Goal: Understand process/instructions: Learn how to perform a task or action

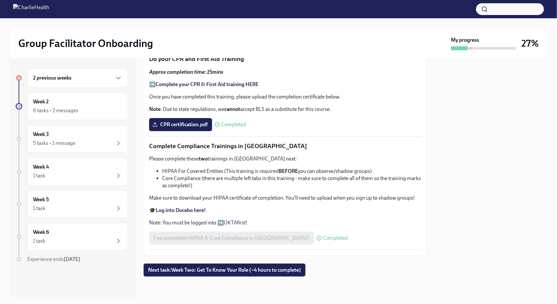
scroll to position [382, 0]
click at [255, 275] on button "Next task : Week Two: Get To Know Your Role (~4 hours to complete)" at bounding box center [225, 270] width 162 height 13
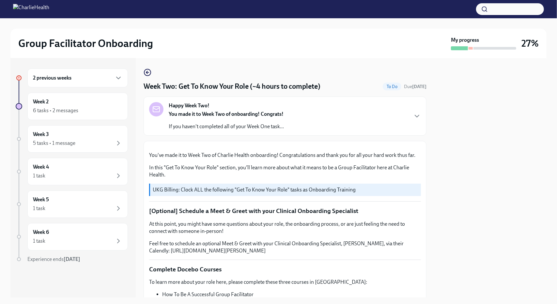
click at [59, 80] on h6 "2 previous weeks" at bounding box center [52, 77] width 39 height 7
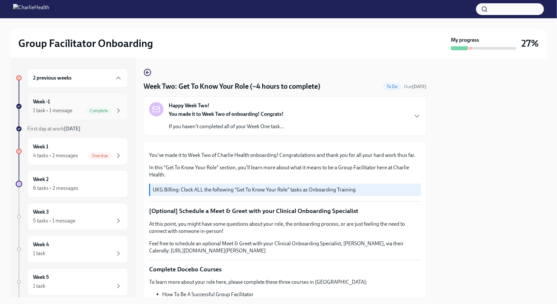
click at [69, 113] on div "1 task • 1 message" at bounding box center [52, 110] width 39 height 7
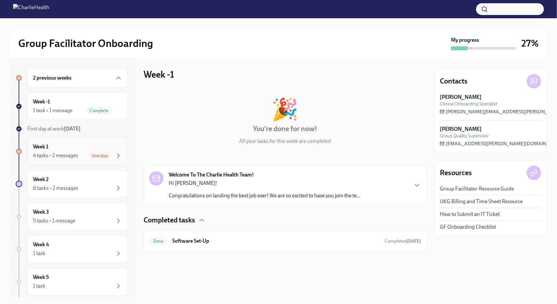
click at [57, 145] on div "Week 1 4 tasks • 2 messages Overdue" at bounding box center [77, 151] width 89 height 16
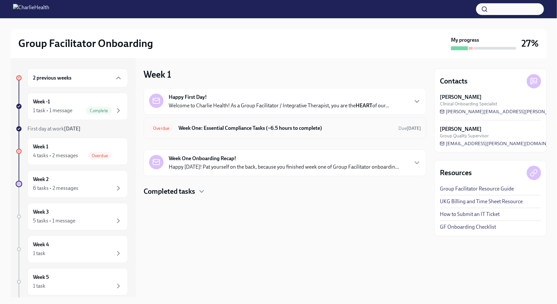
click at [201, 128] on h6 "Week One: Essential Compliance Tasks (~6.5 hours to complete)" at bounding box center [286, 128] width 215 height 7
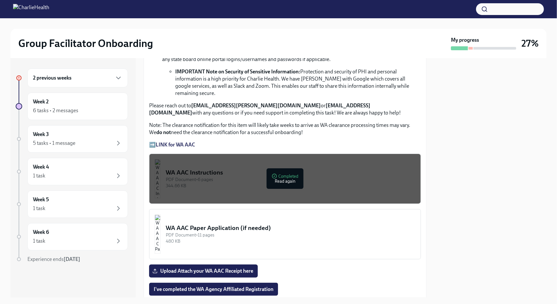
scroll to position [490, 0]
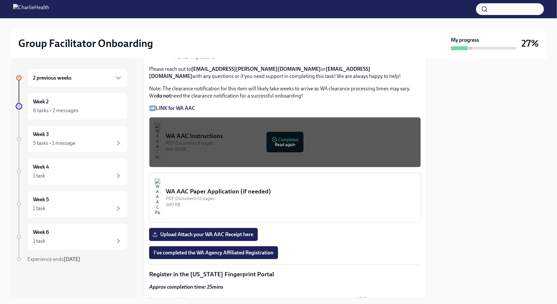
click at [207, 140] on div "PDF Document • 6 pages" at bounding box center [291, 143] width 250 height 6
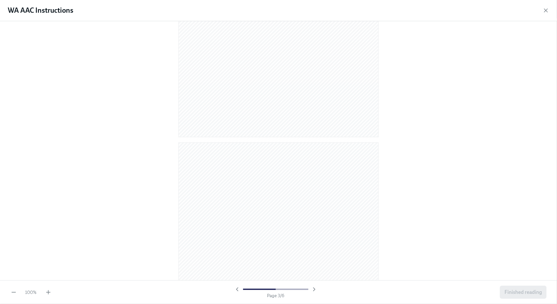
scroll to position [418, 0]
click at [47, 293] on icon "button" at bounding box center [48, 292] width 7 height 7
click at [46, 293] on icon "button" at bounding box center [48, 292] width 7 height 7
